Goal: Task Accomplishment & Management: Complete application form

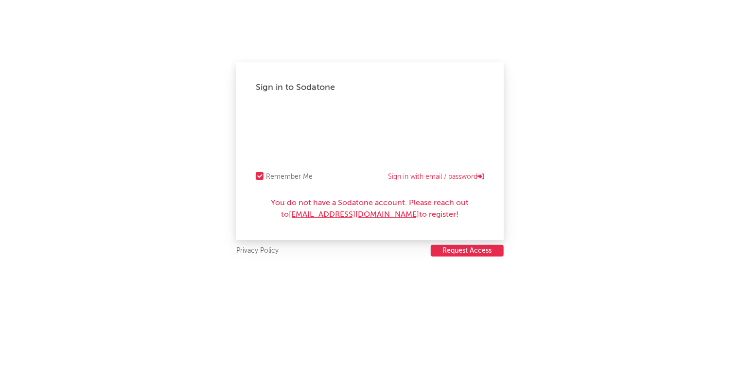
click at [458, 250] on button "Request Access" at bounding box center [467, 251] width 73 height 12
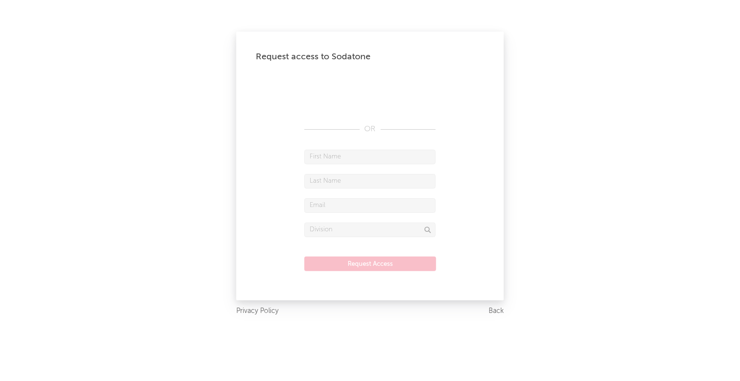
click at [336, 156] on input "text" at bounding box center [369, 157] width 131 height 15
type input "Yara"
type input "Meyer"
type input "yara.meyer@warnermusic.com"
click at [364, 241] on form "[PERSON_NAME] [EMAIL_ADDRESS][PERSON_NAME][DOMAIN_NAME] Request Access" at bounding box center [370, 215] width 229 height 131
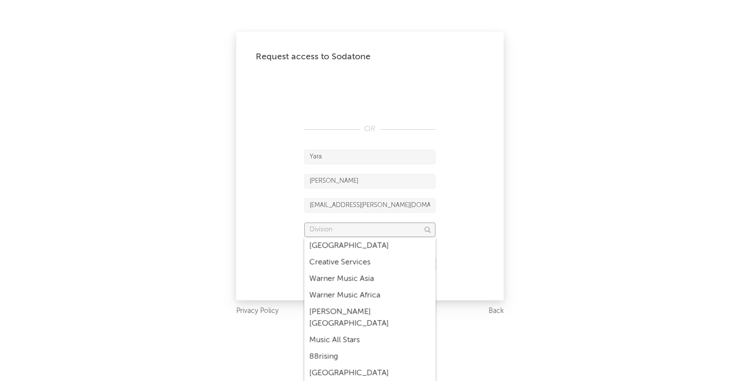
click at [376, 233] on input "text" at bounding box center [369, 230] width 131 height 15
type input "D"
type input "ADA"
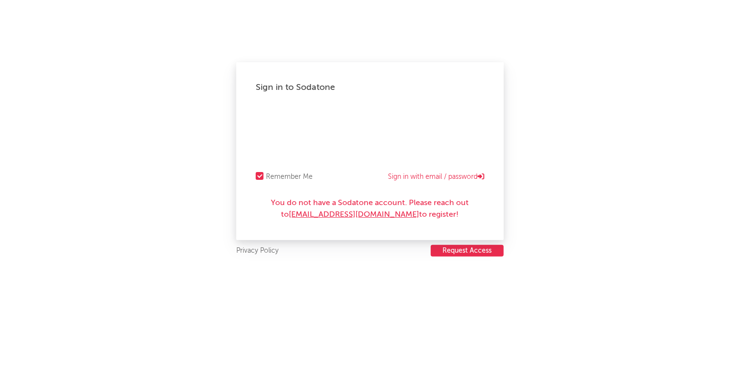
click at [446, 262] on div "Sign in to Sodatone Remember Me Sign in with email / password You do not have a…" at bounding box center [370, 190] width 740 height 381
click at [446, 260] on div "Sign in to Sodatone Remember Me Sign in with email / password You do not have a…" at bounding box center [370, 190] width 740 height 381
click at [449, 254] on button "Request Access" at bounding box center [467, 251] width 73 height 12
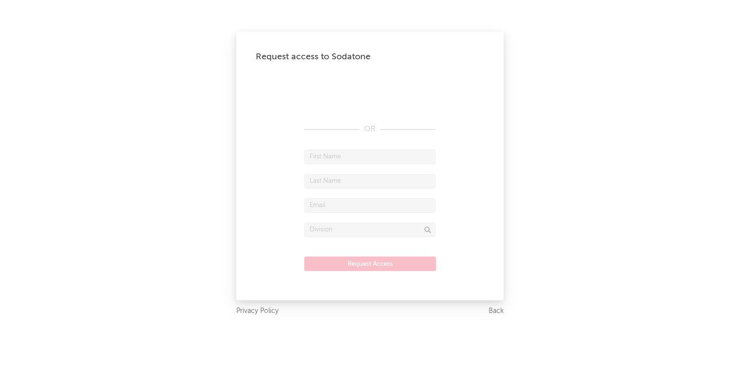
click at [334, 154] on input "text" at bounding box center [369, 157] width 131 height 15
type input "Yara"
type input "Meyer"
type input "yara.meyer@warnermusic.com"
click at [366, 239] on form "Yara Meyer yara.meyer@warnermusic.com Request Access" at bounding box center [370, 215] width 229 height 131
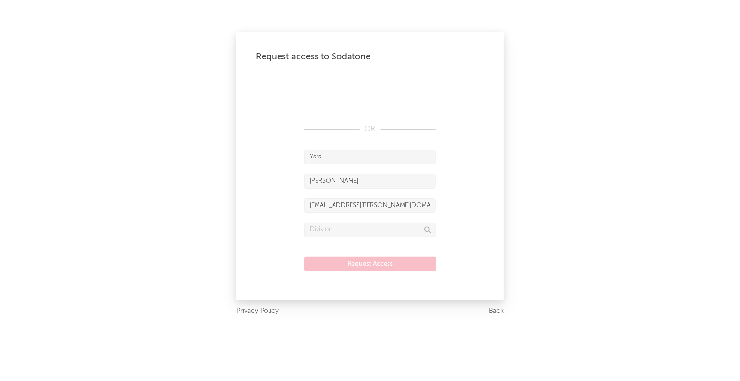
click at [366, 237] on form "Yara Meyer yara.meyer@warnermusic.com Request Access" at bounding box center [370, 215] width 229 height 131
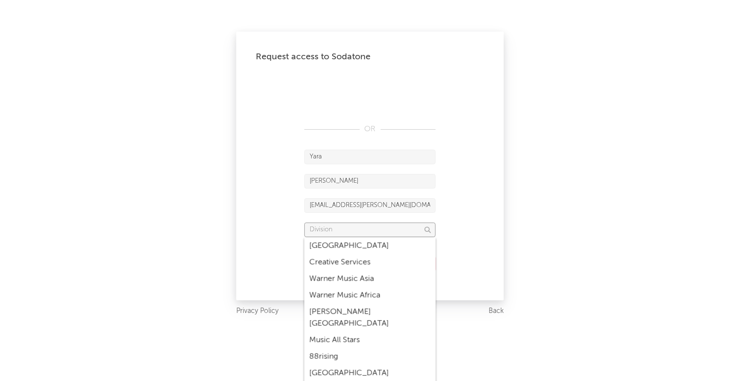
click at [364, 226] on input "text" at bounding box center [369, 230] width 131 height 15
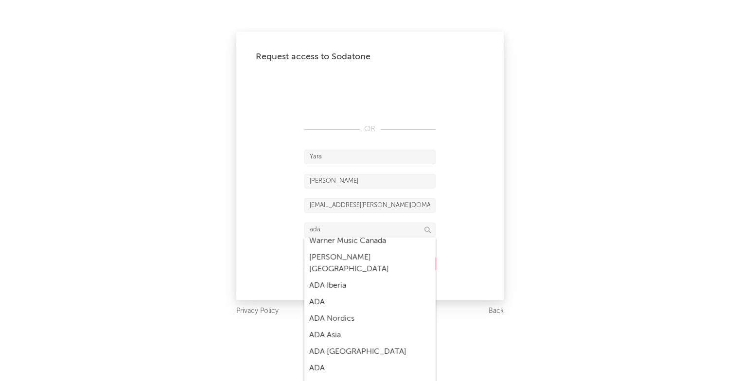
click at [338, 294] on div "ADA" at bounding box center [369, 302] width 131 height 17
type input "ADA"
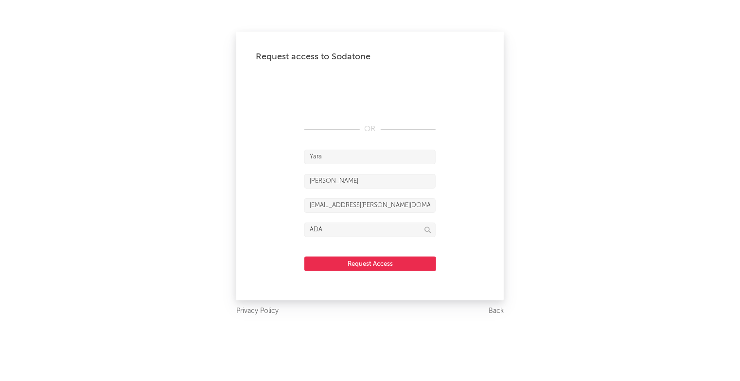
click at [377, 262] on button "Request Access" at bounding box center [370, 264] width 132 height 15
